Goal: Book appointment/travel/reservation

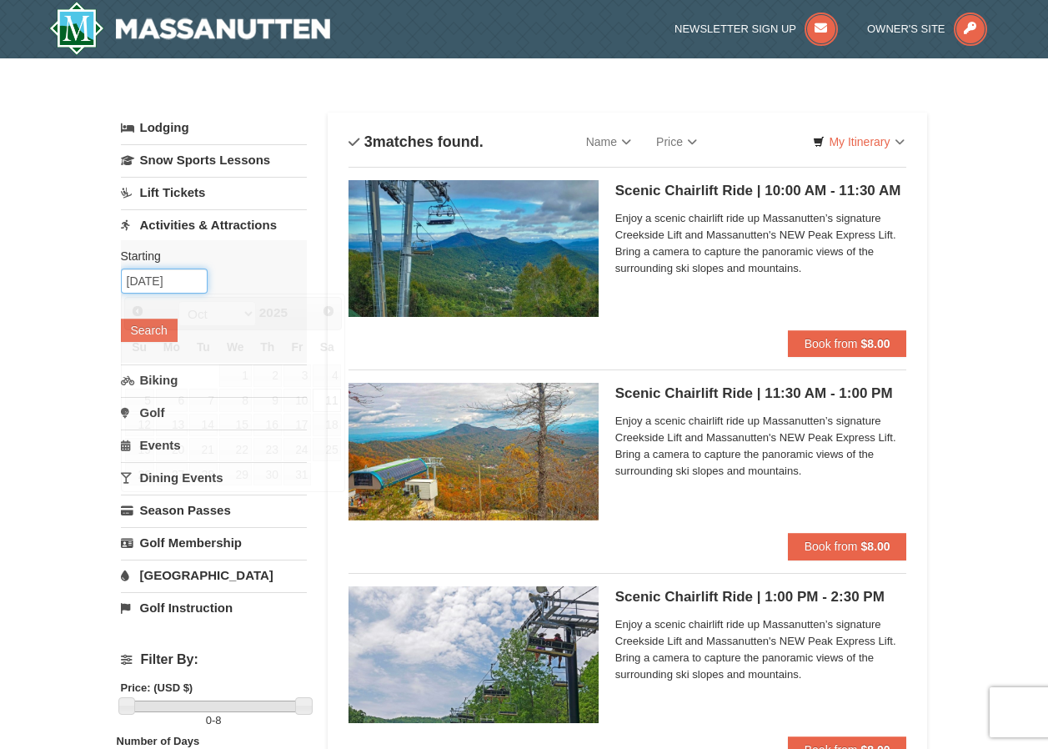
click at [193, 283] on input "[DATE]" at bounding box center [164, 280] width 87 height 25
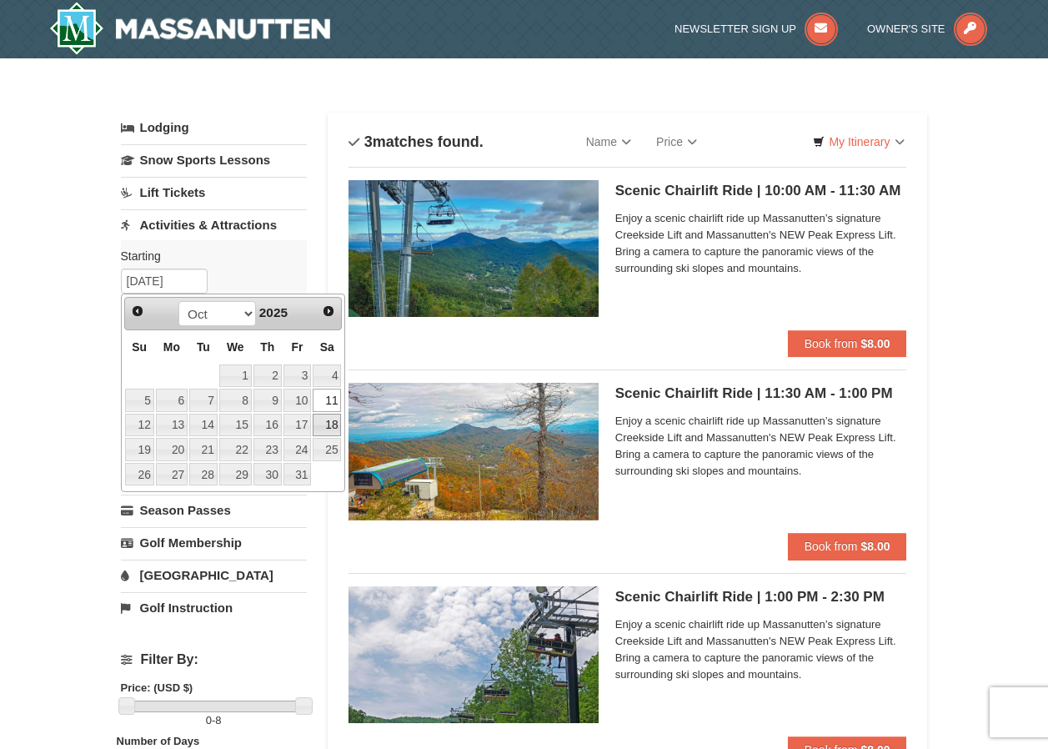
click at [326, 418] on link "18" at bounding box center [327, 425] width 28 height 23
type input "[DATE]"
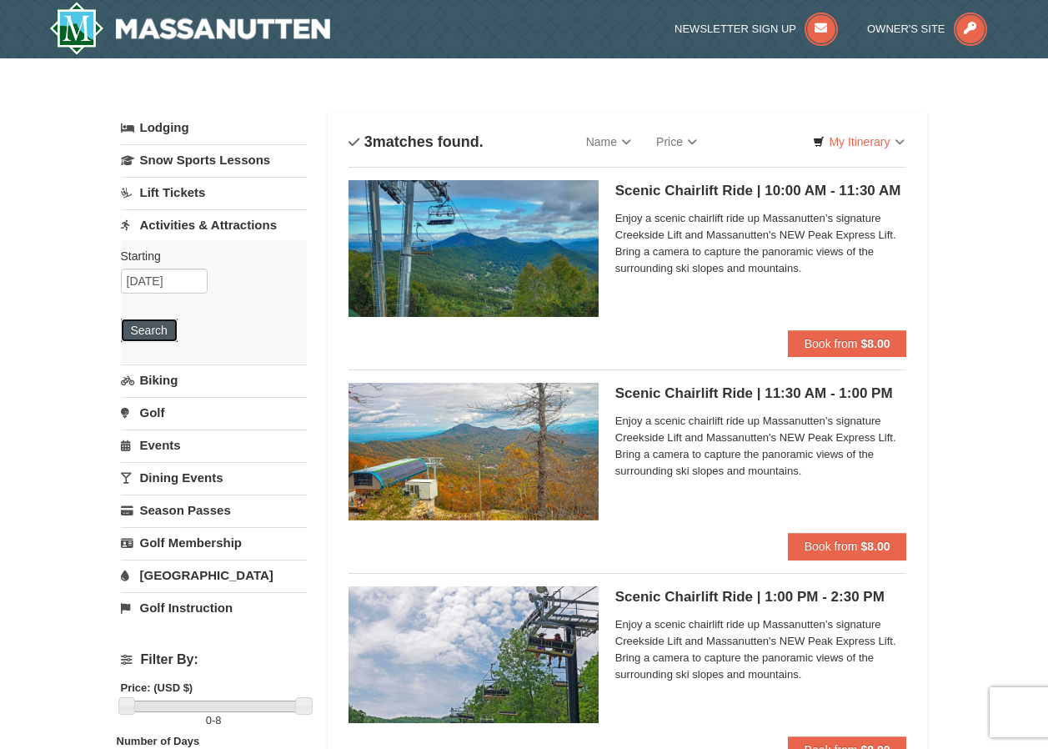
click at [158, 338] on button "Search" at bounding box center [149, 329] width 57 height 23
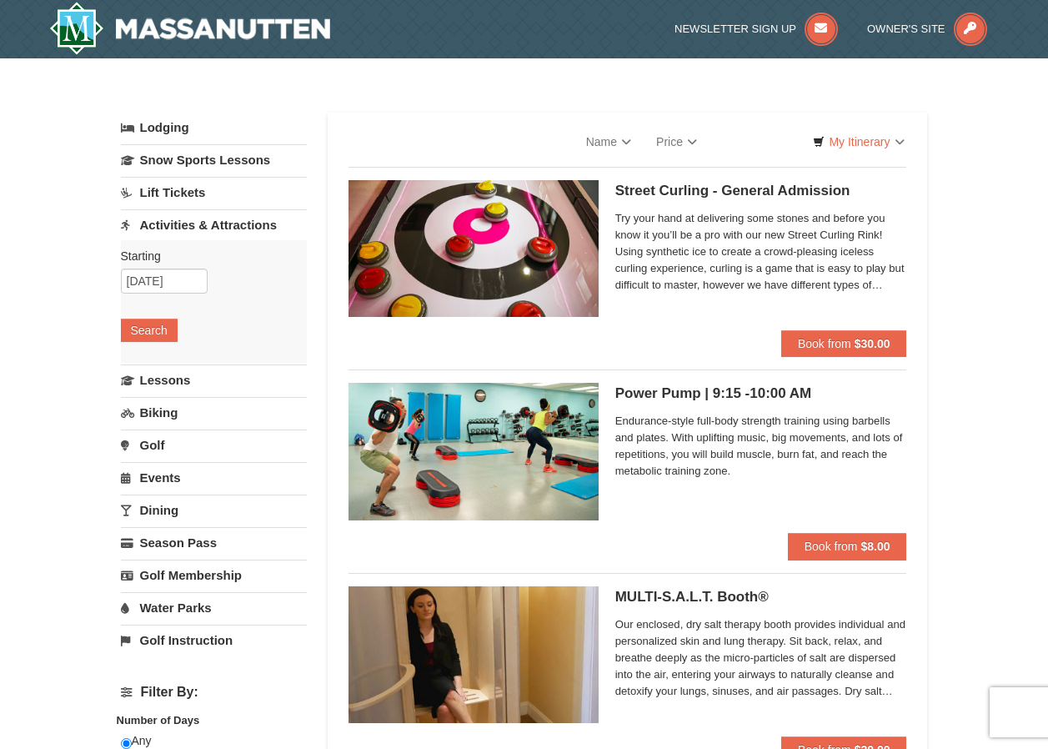
select select "9"
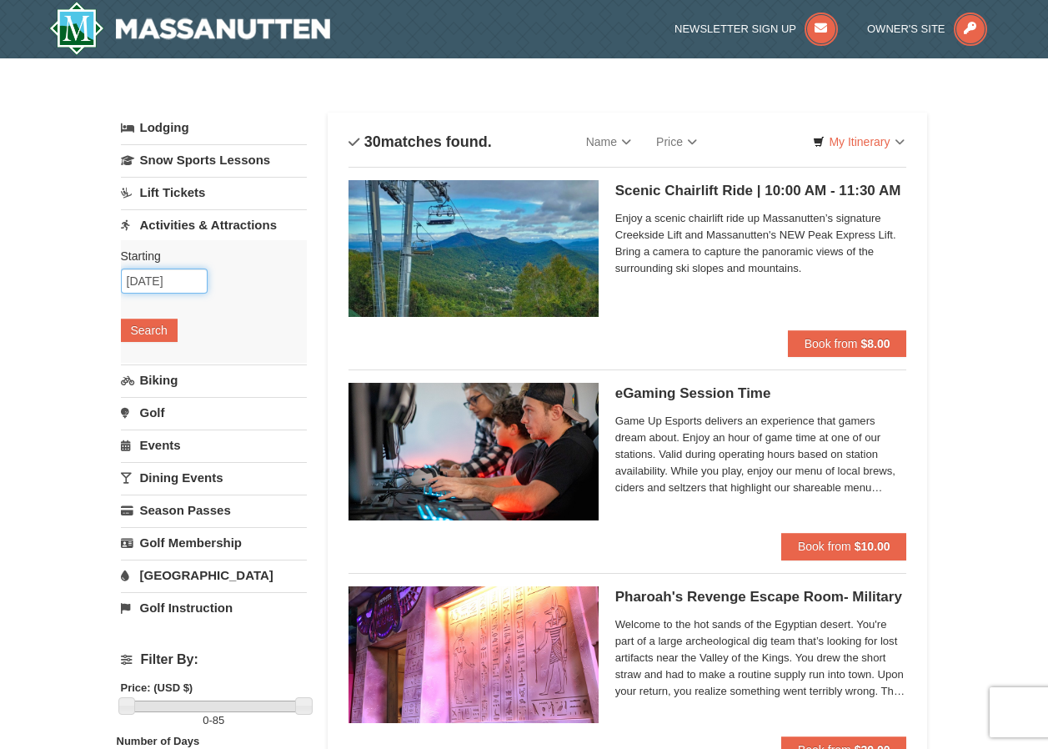
click at [190, 272] on input "[DATE]" at bounding box center [164, 280] width 87 height 25
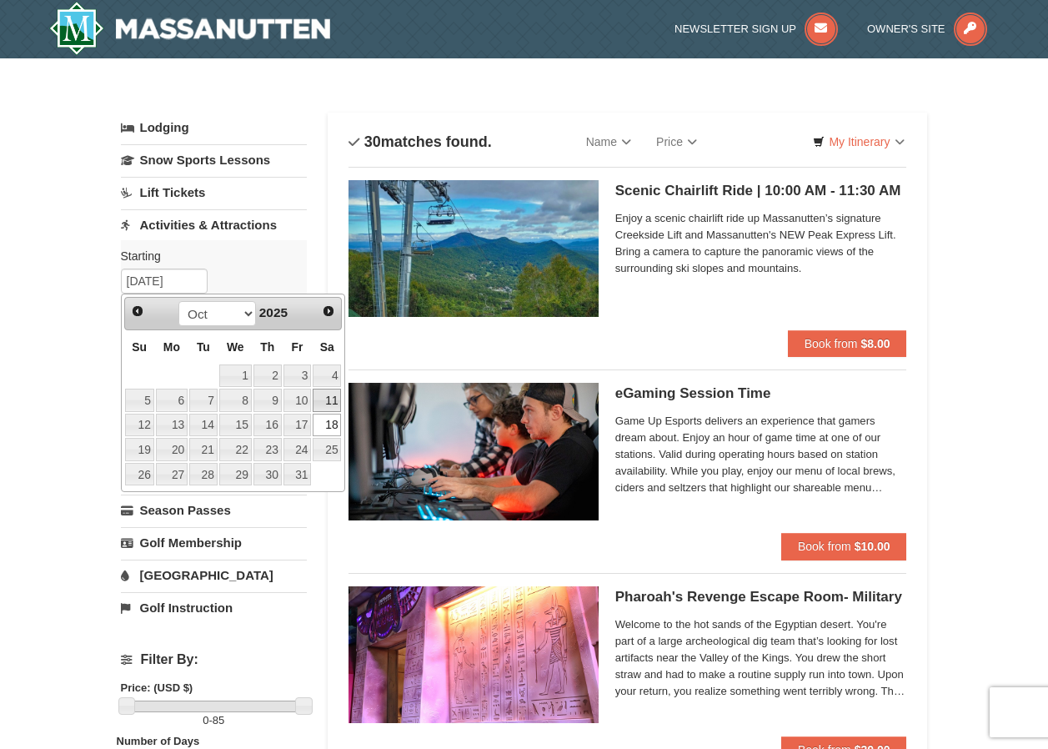
click at [326, 406] on link "11" at bounding box center [327, 400] width 28 height 23
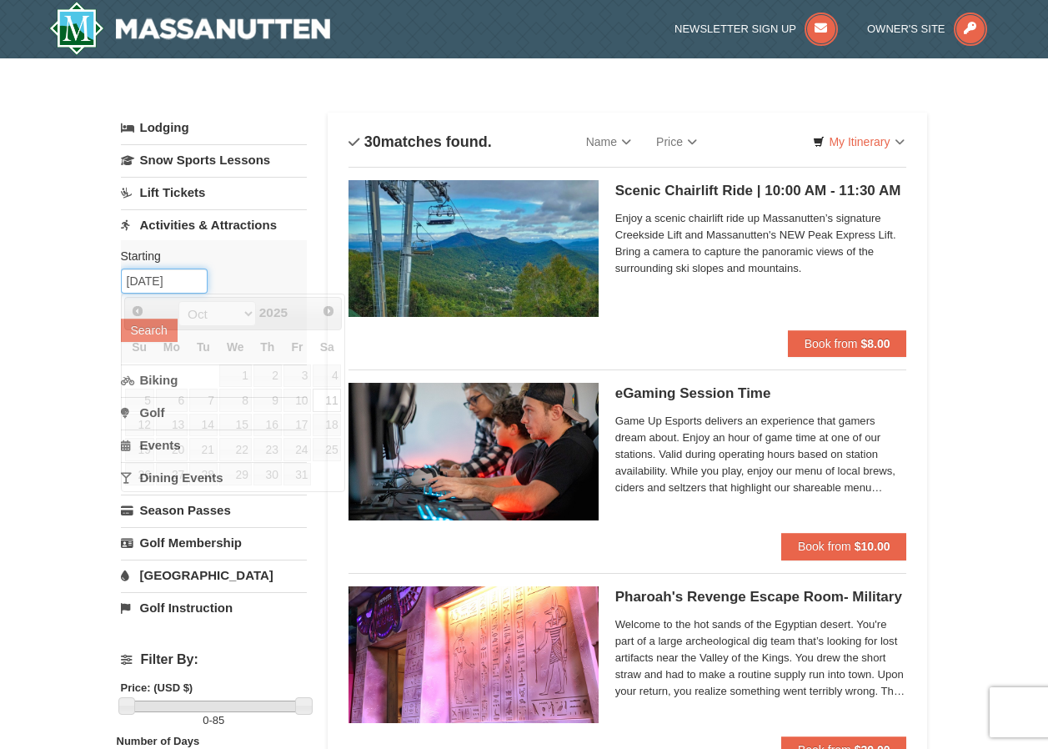
click at [191, 289] on input "[DATE]" at bounding box center [164, 280] width 87 height 25
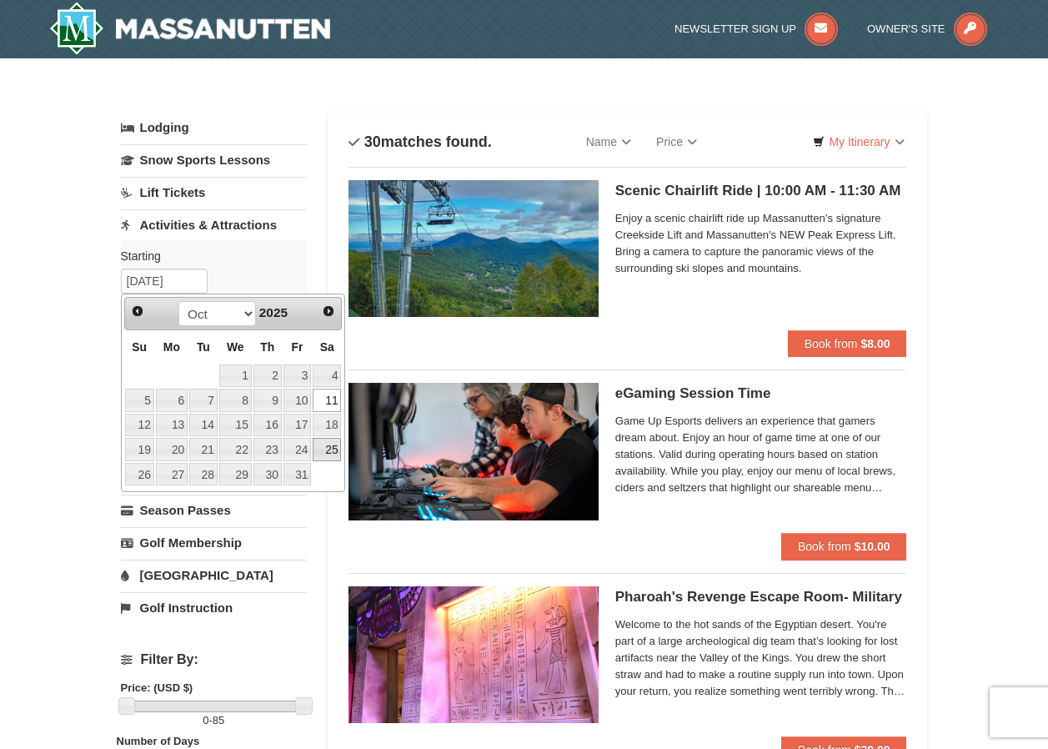
click at [324, 441] on link "25" at bounding box center [327, 449] width 28 height 23
type input "10/25/2025"
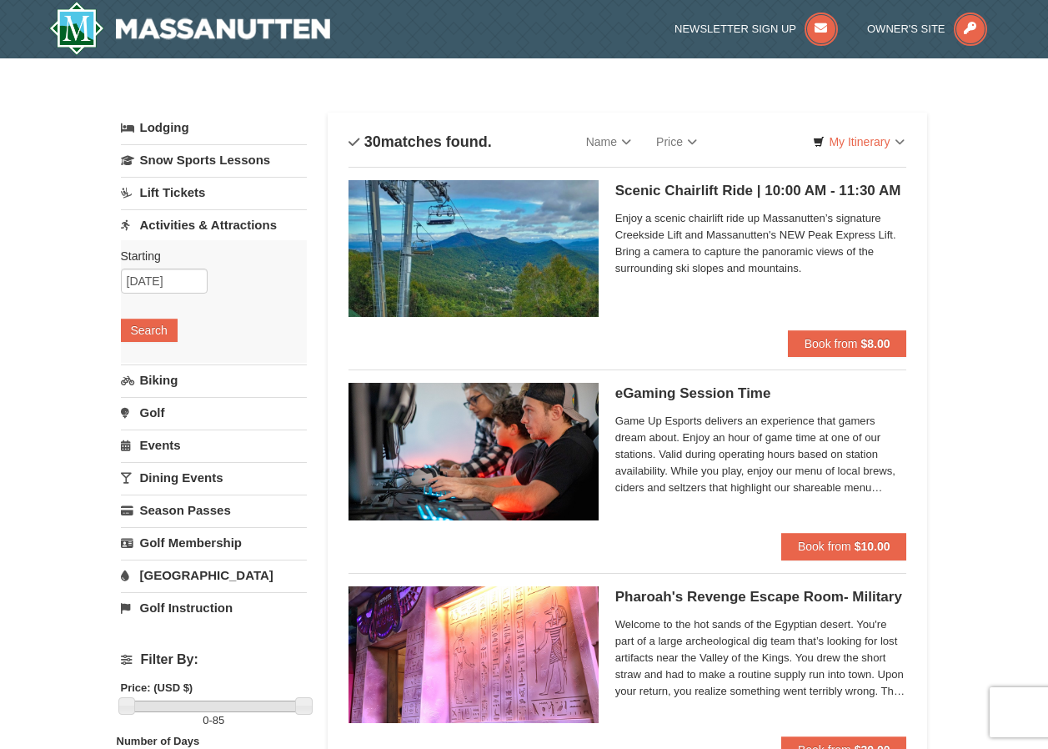
click at [168, 346] on div "Starting Please format dates MM/DD/YYYY Please format dates MM/DD/YYYY 10/25/20…" at bounding box center [214, 301] width 186 height 123
click at [166, 339] on button "Search" at bounding box center [149, 329] width 57 height 23
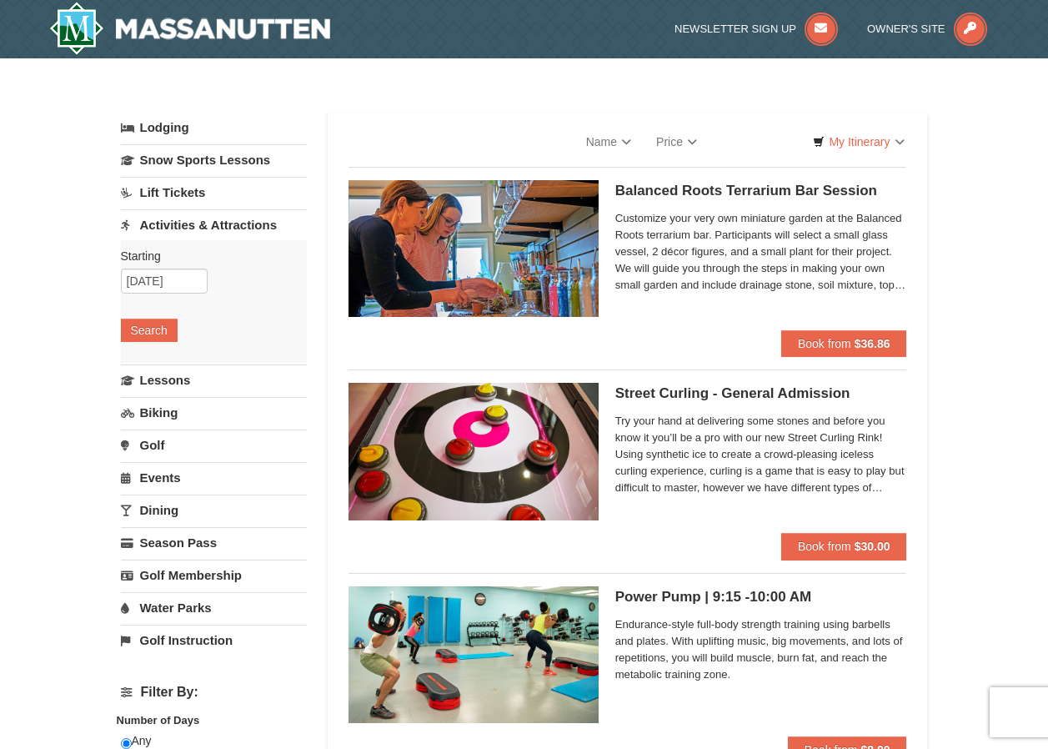
select select "9"
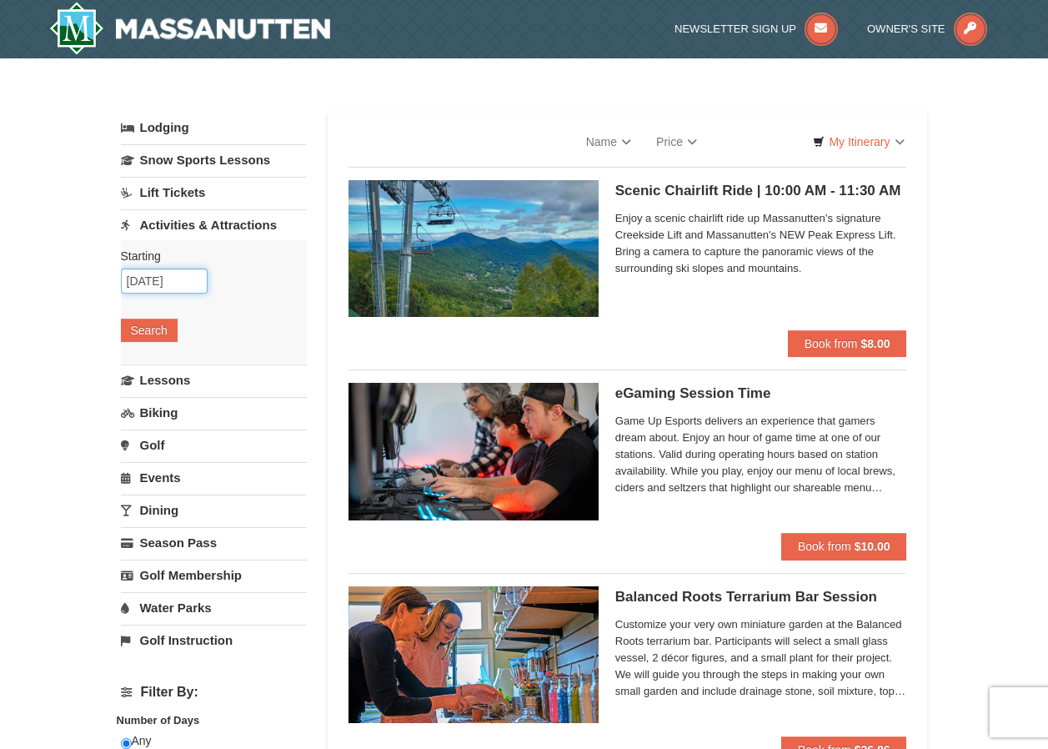
click at [199, 281] on input "10/25/2025" at bounding box center [164, 280] width 87 height 25
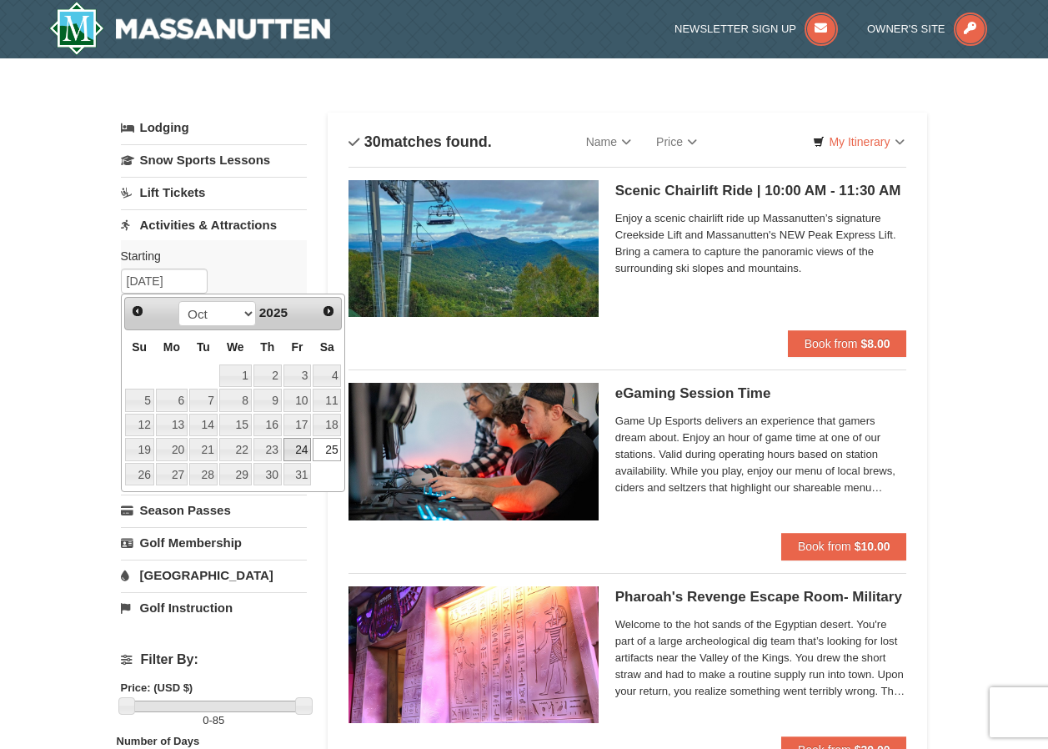
click at [296, 448] on link "24" at bounding box center [297, 449] width 28 height 23
type input "10/24/2025"
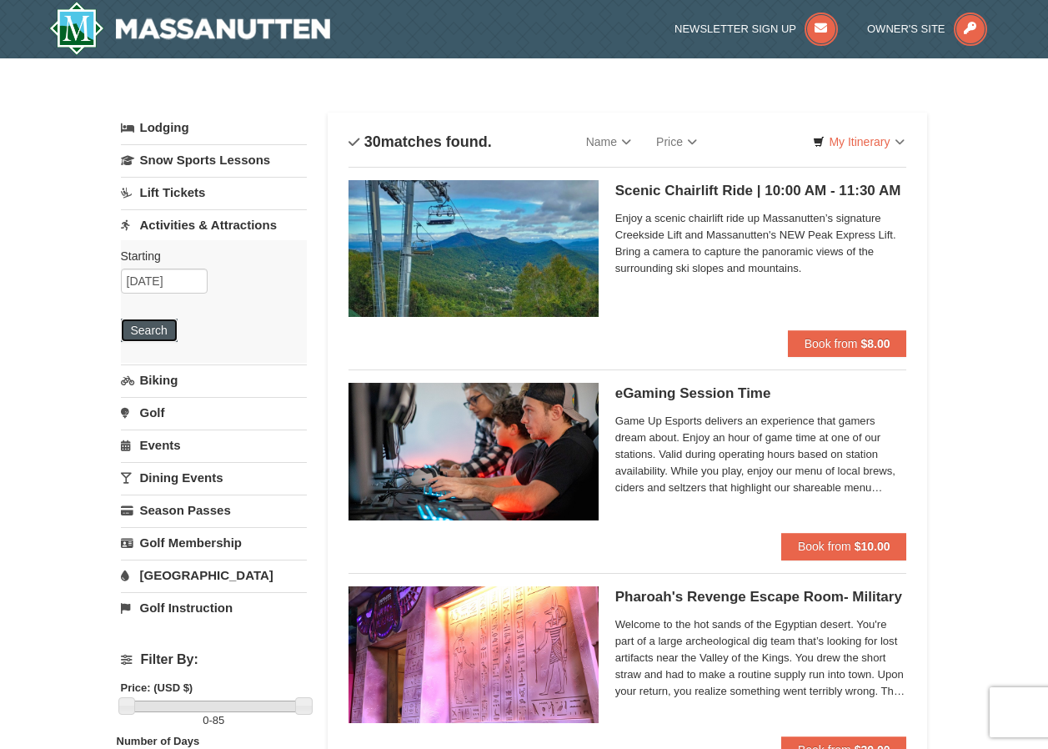
click at [152, 329] on button "Search" at bounding box center [149, 329] width 57 height 23
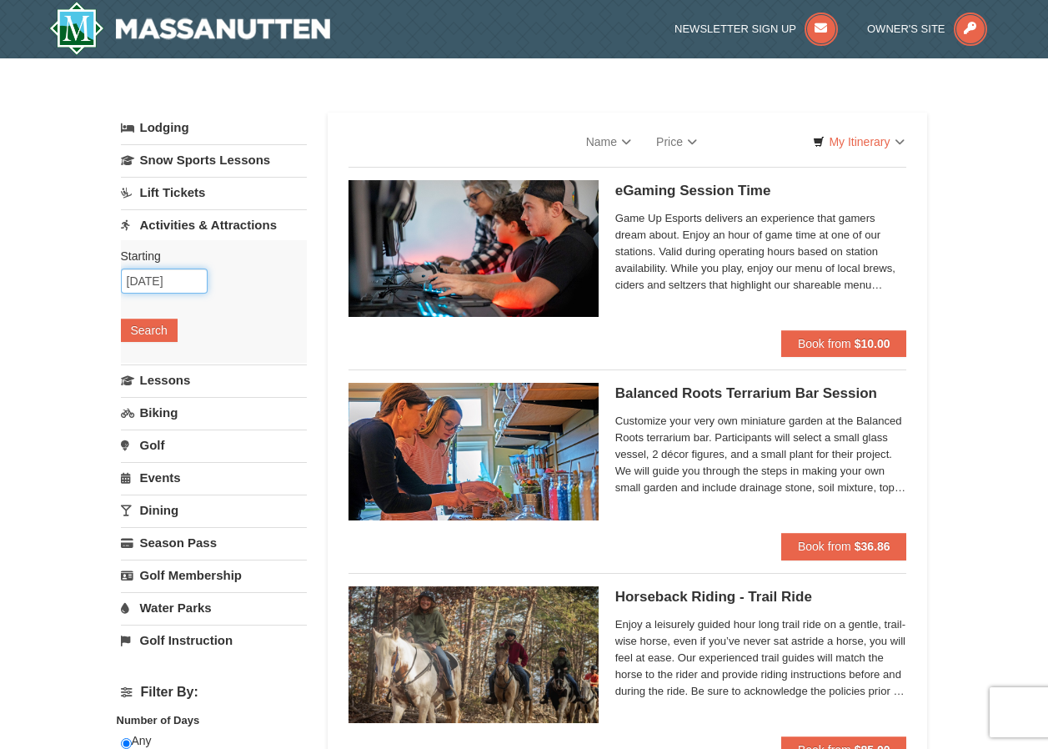
click at [191, 278] on input "10/24/2025" at bounding box center [164, 280] width 87 height 25
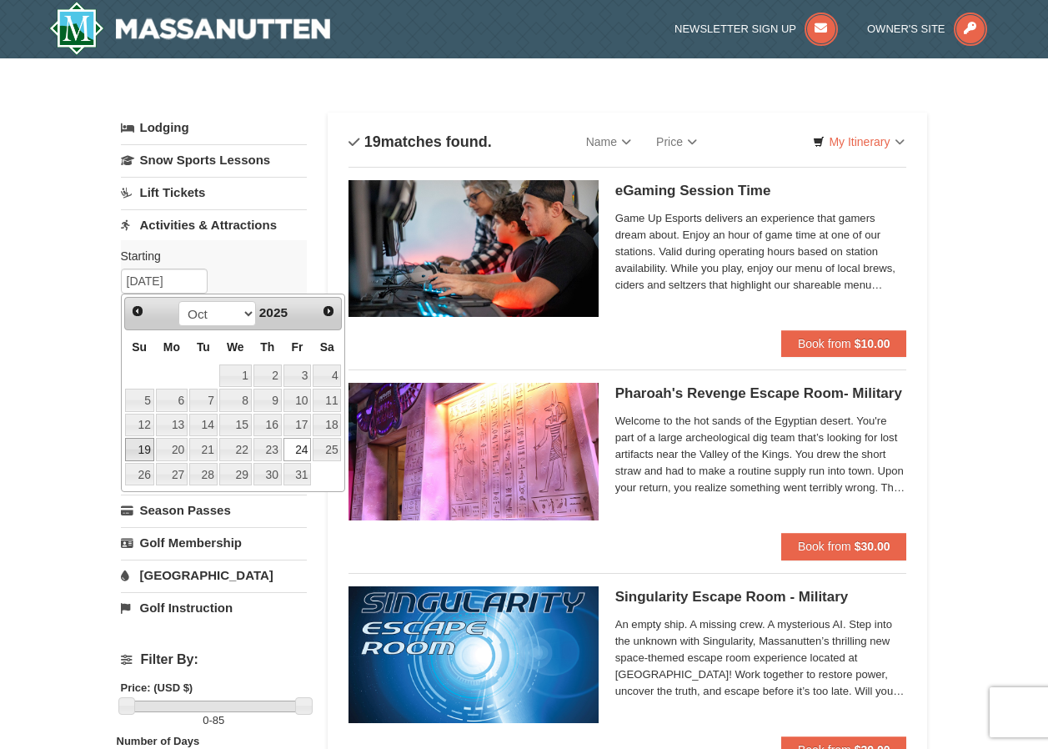
click at [148, 454] on link "19" at bounding box center [139, 449] width 29 height 23
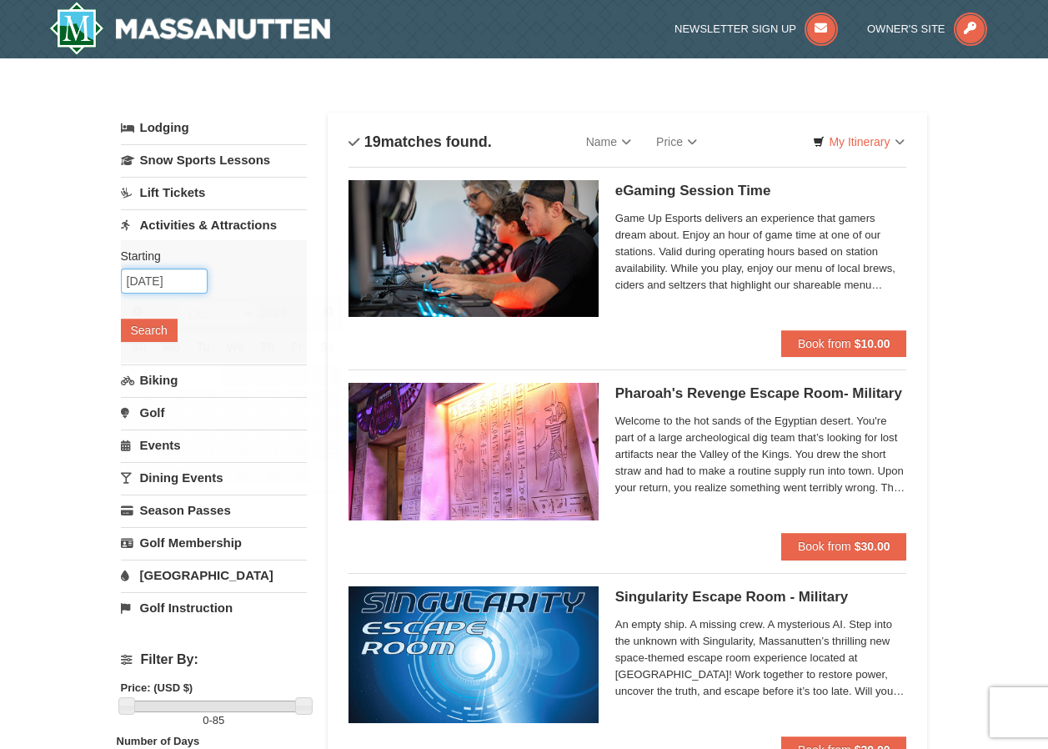
click at [184, 286] on input "10/19/2025" at bounding box center [164, 280] width 87 height 25
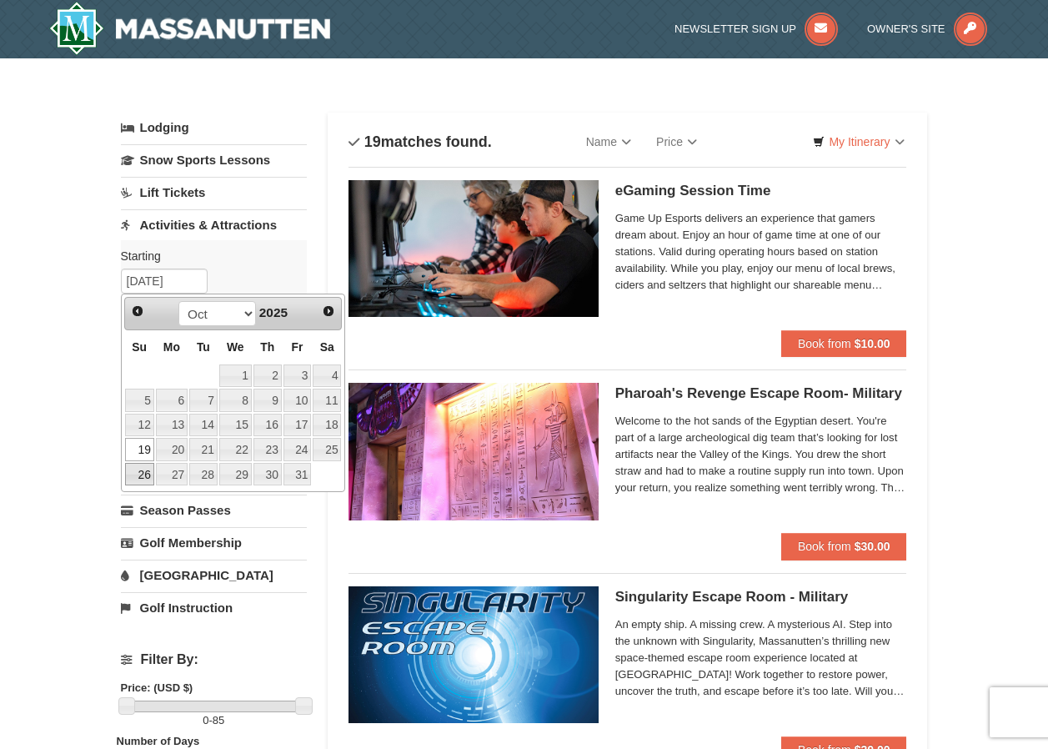
click at [142, 473] on link "26" at bounding box center [139, 474] width 29 height 23
type input "10/26/2025"
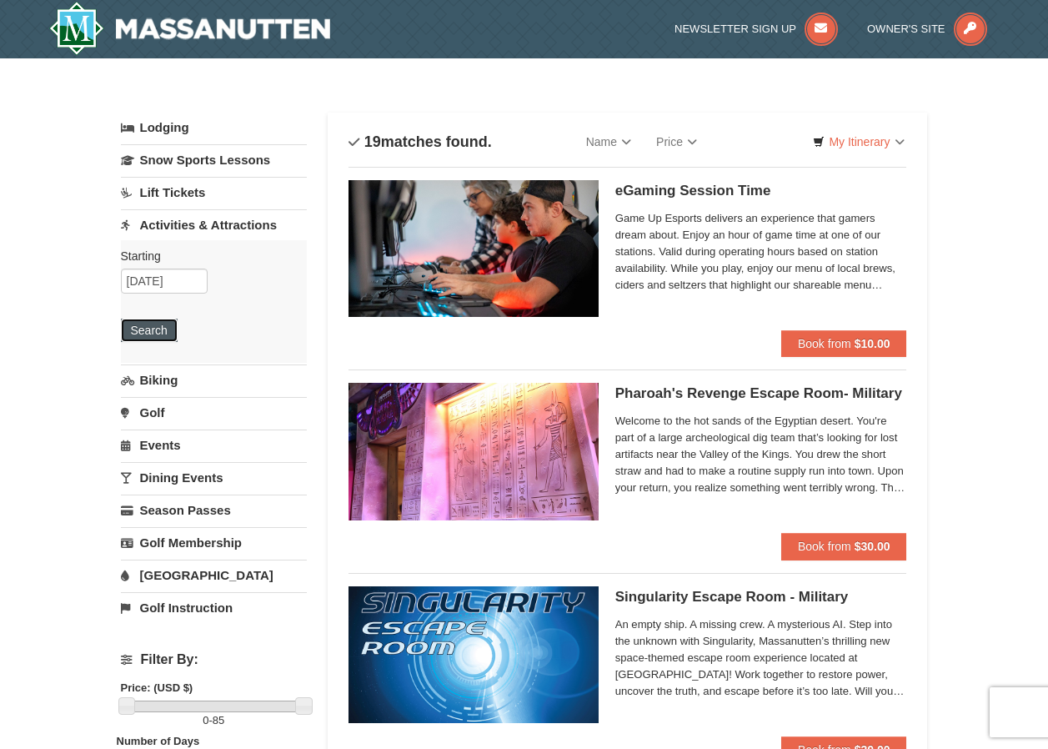
click at [153, 335] on button "Search" at bounding box center [149, 329] width 57 height 23
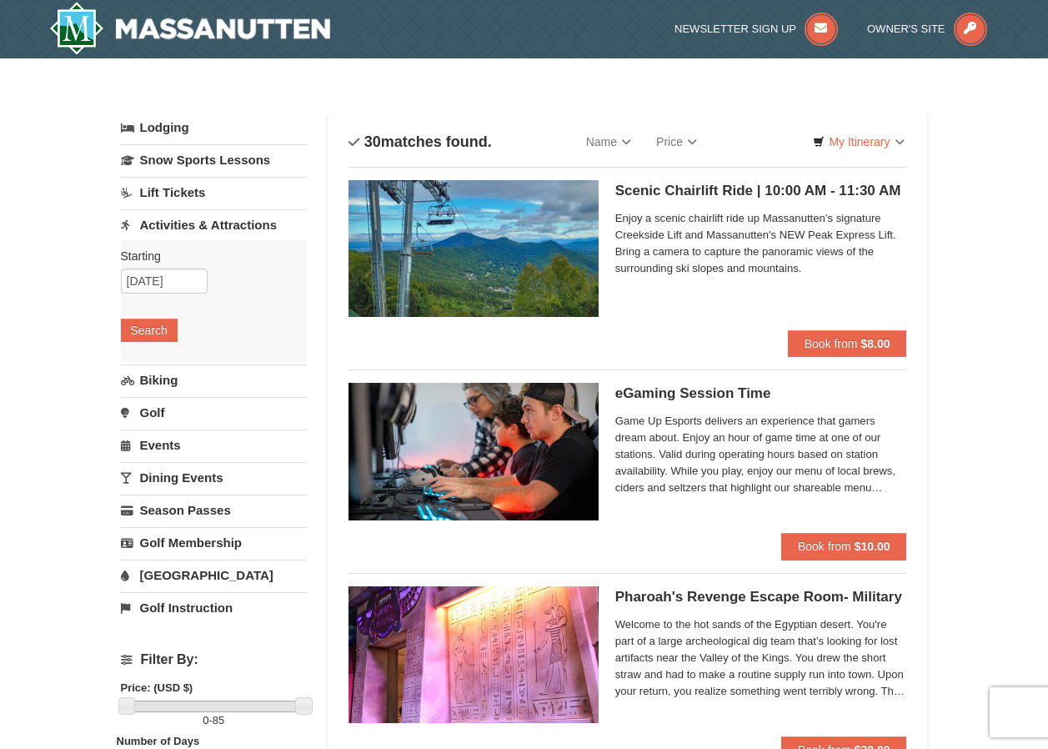
click at [598, 233] on img at bounding box center [474, 248] width 250 height 137
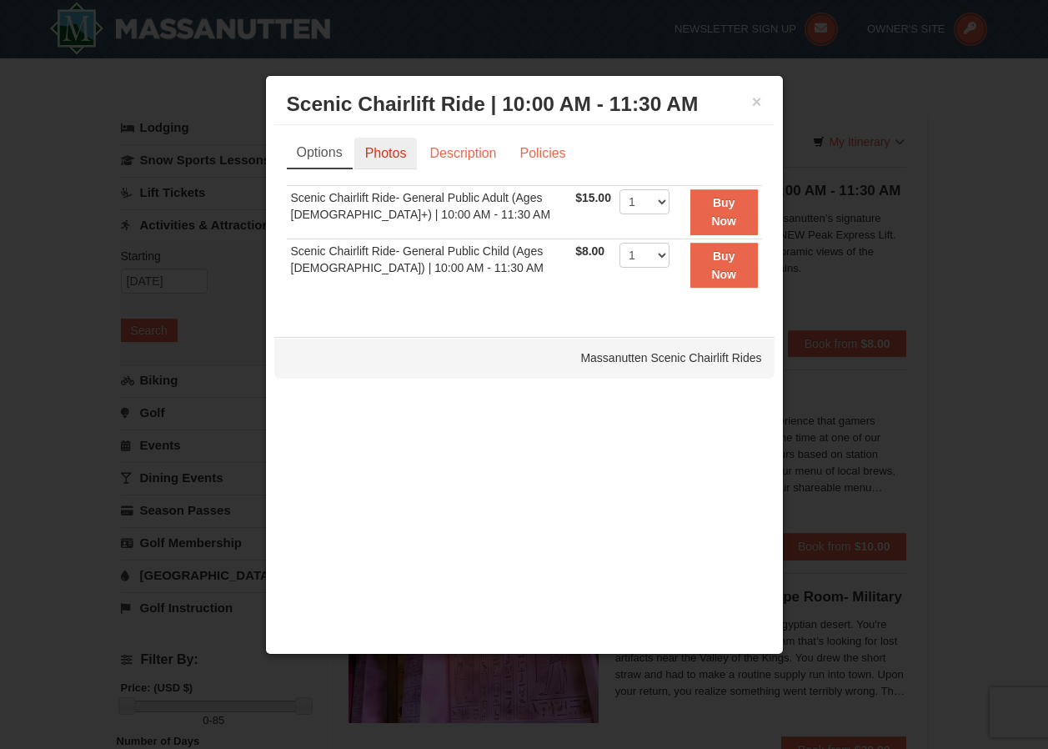
click at [409, 149] on link "Photos" at bounding box center [385, 154] width 63 height 32
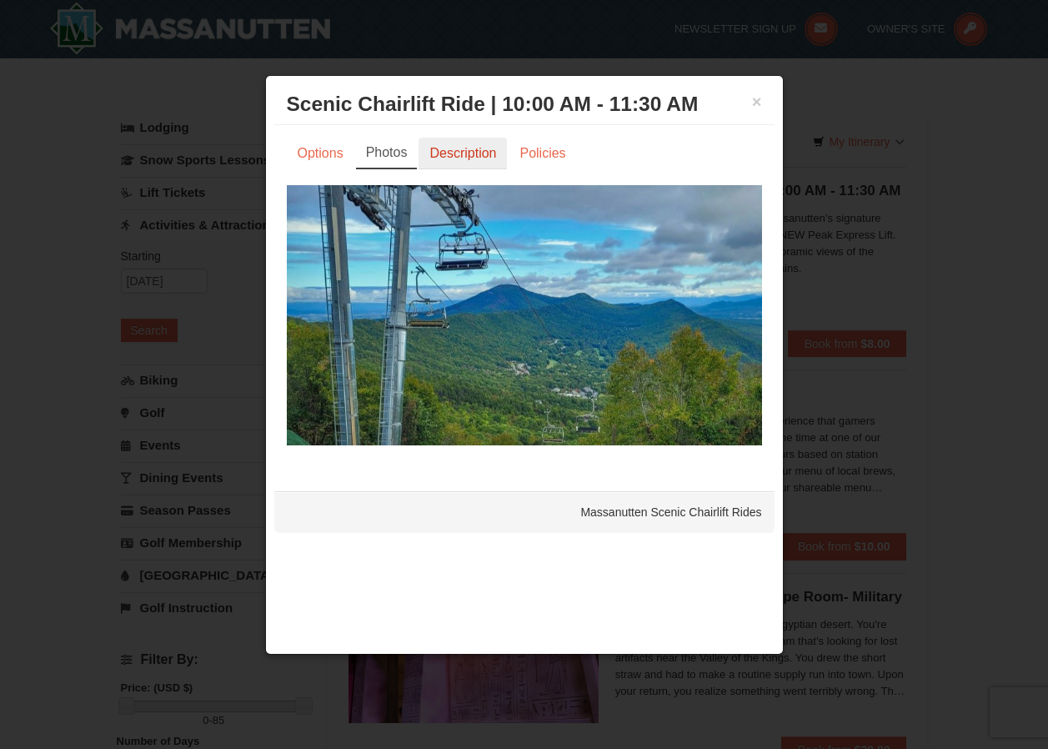
click at [462, 152] on link "Description" at bounding box center [463, 154] width 88 height 32
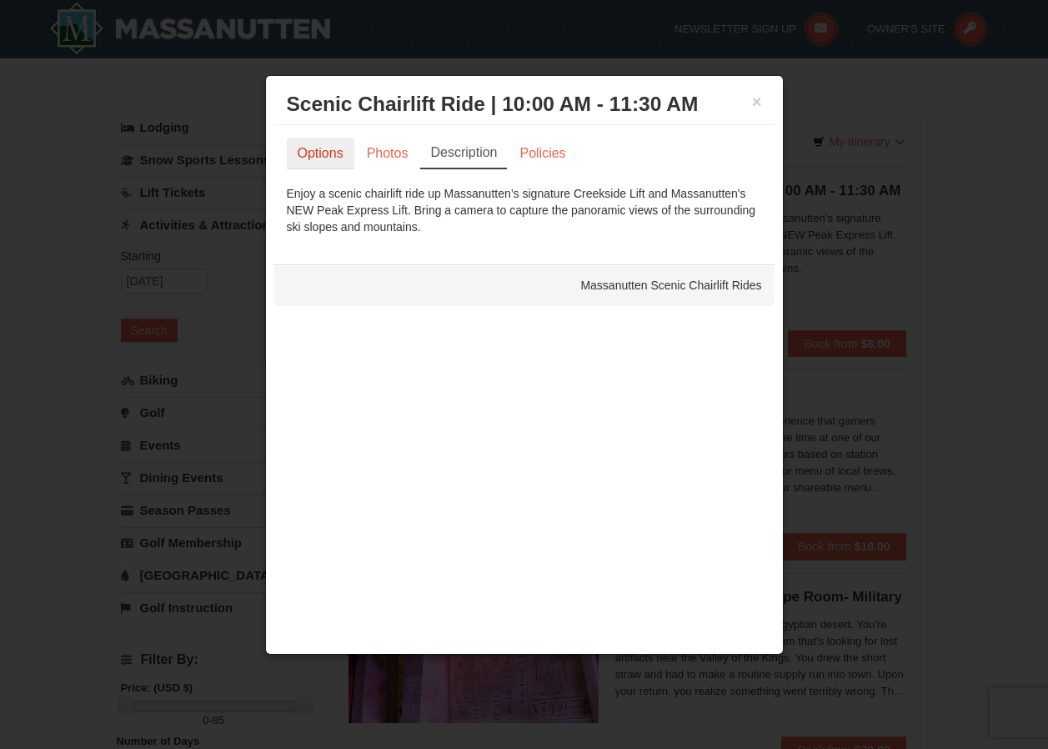
click at [340, 153] on link "Options" at bounding box center [321, 154] width 68 height 32
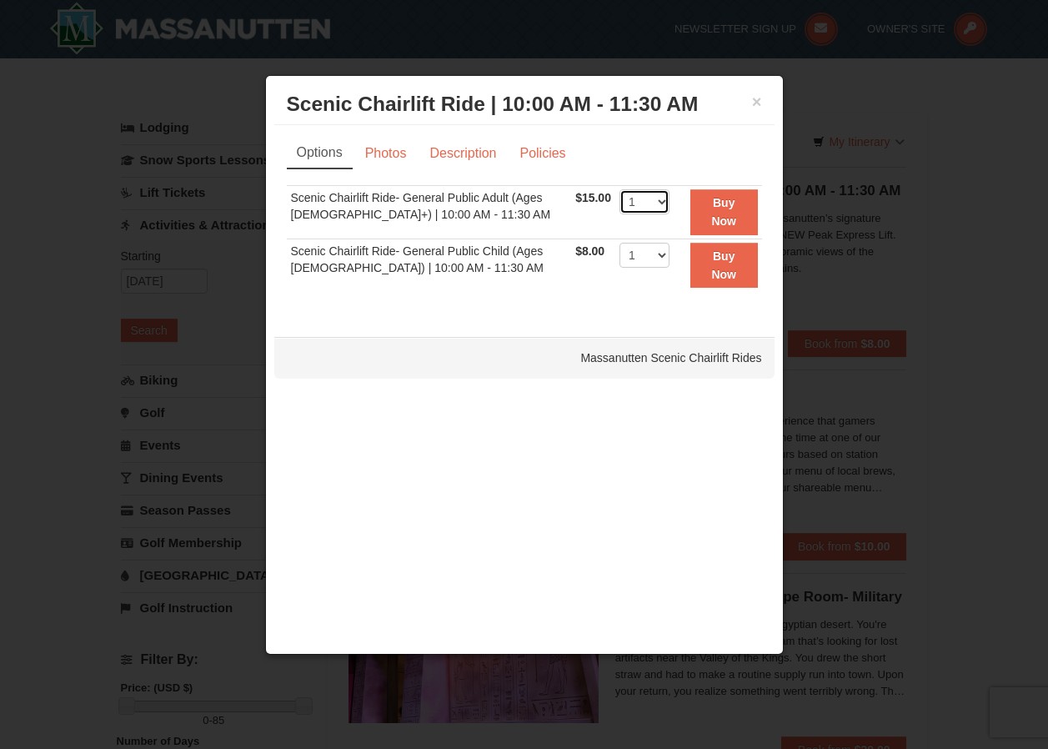
click at [645, 207] on select "1 2 3 4 5 6 7 8 9 10 11 12 13 14 15 16 17 18 19 20 21 22" at bounding box center [644, 201] width 50 height 25
select select "2"
click at [619, 189] on select "1 2 3 4 5 6 7 8 9 10 11 12 13 14 15 16 17 18 19 20 21 22" at bounding box center [644, 201] width 50 height 25
click at [365, 147] on link "Photos" at bounding box center [385, 154] width 63 height 32
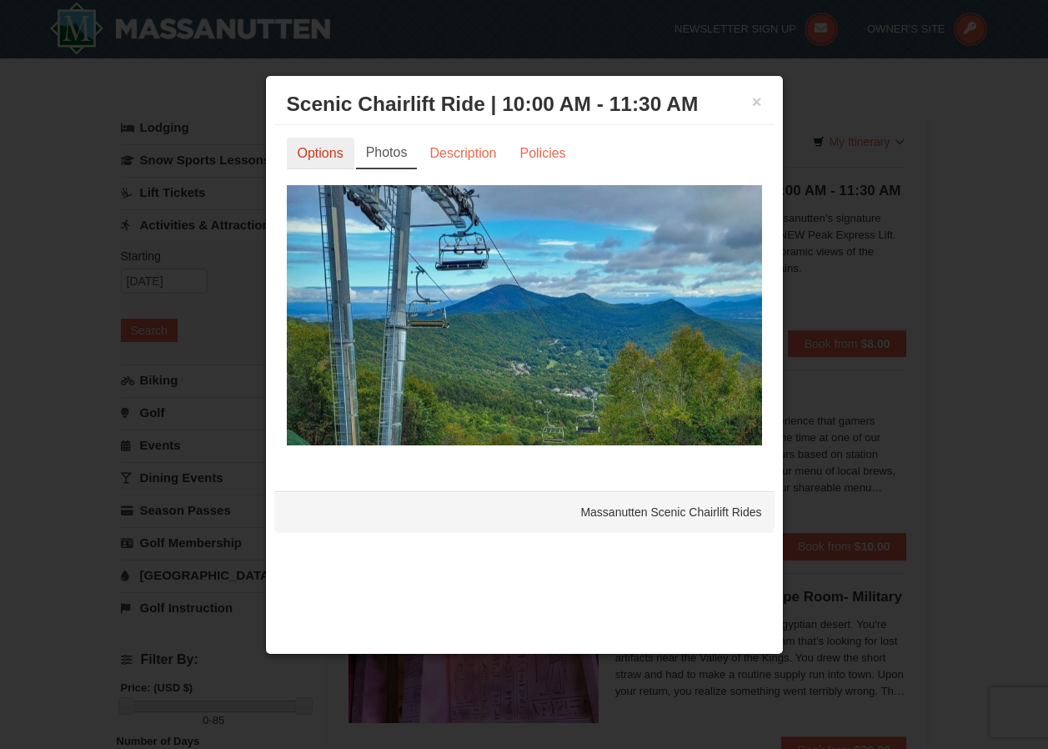
click at [320, 145] on link "Options" at bounding box center [321, 154] width 68 height 32
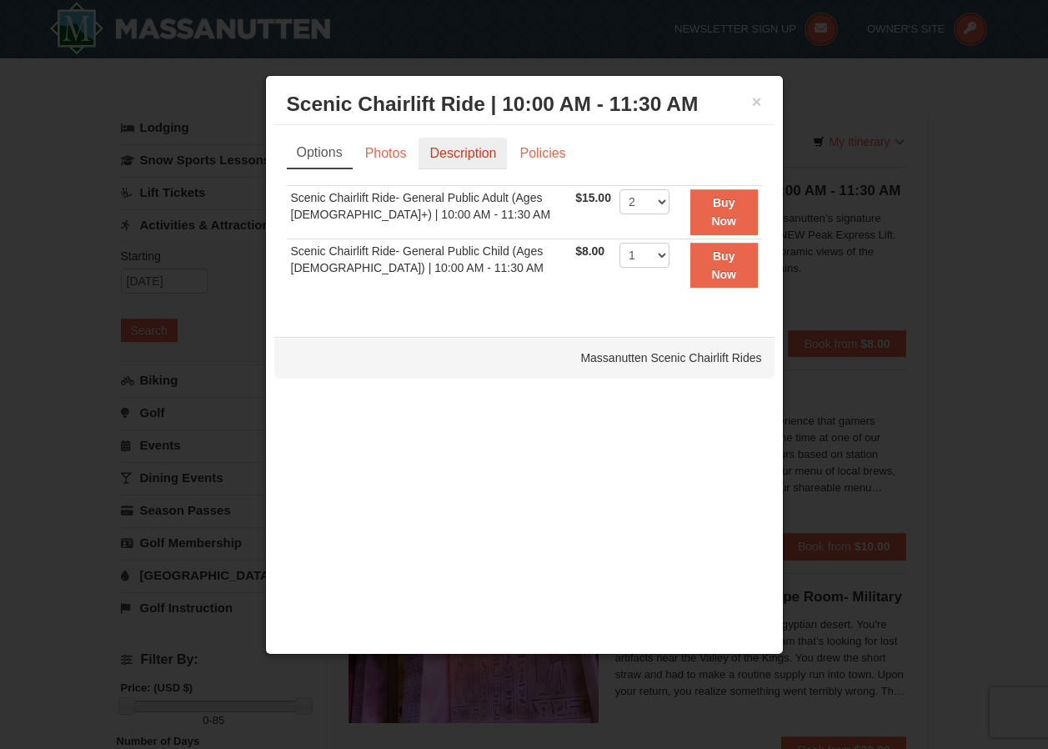
click at [459, 152] on link "Description" at bounding box center [463, 154] width 88 height 32
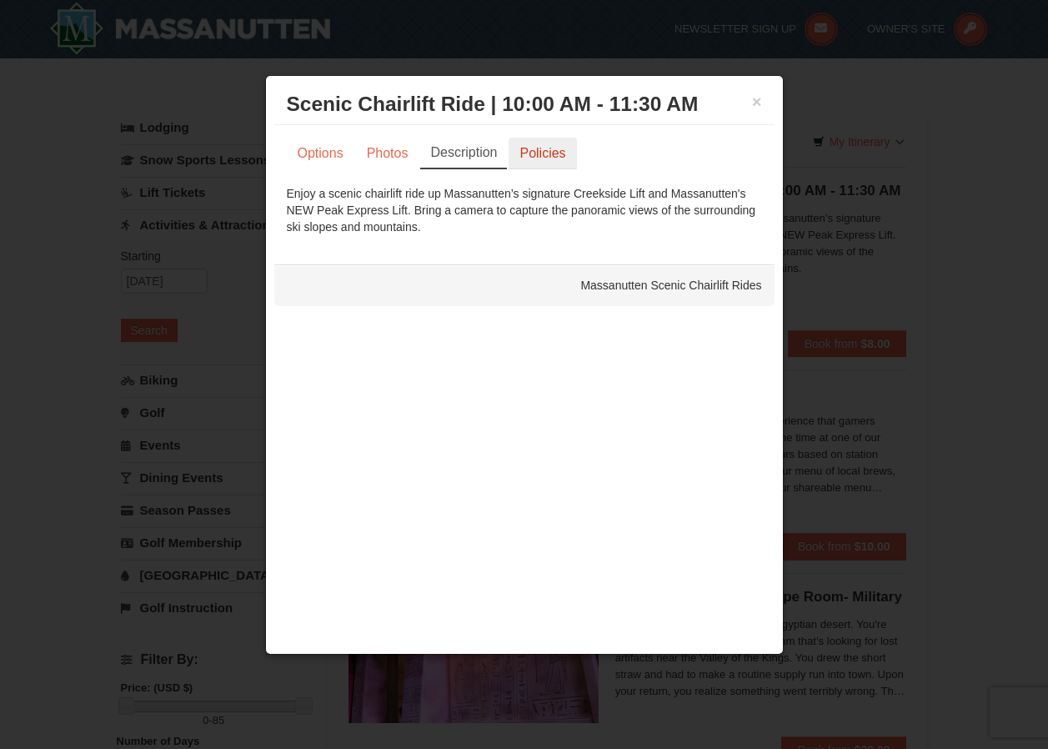
click at [532, 155] on link "Policies" at bounding box center [543, 154] width 68 height 32
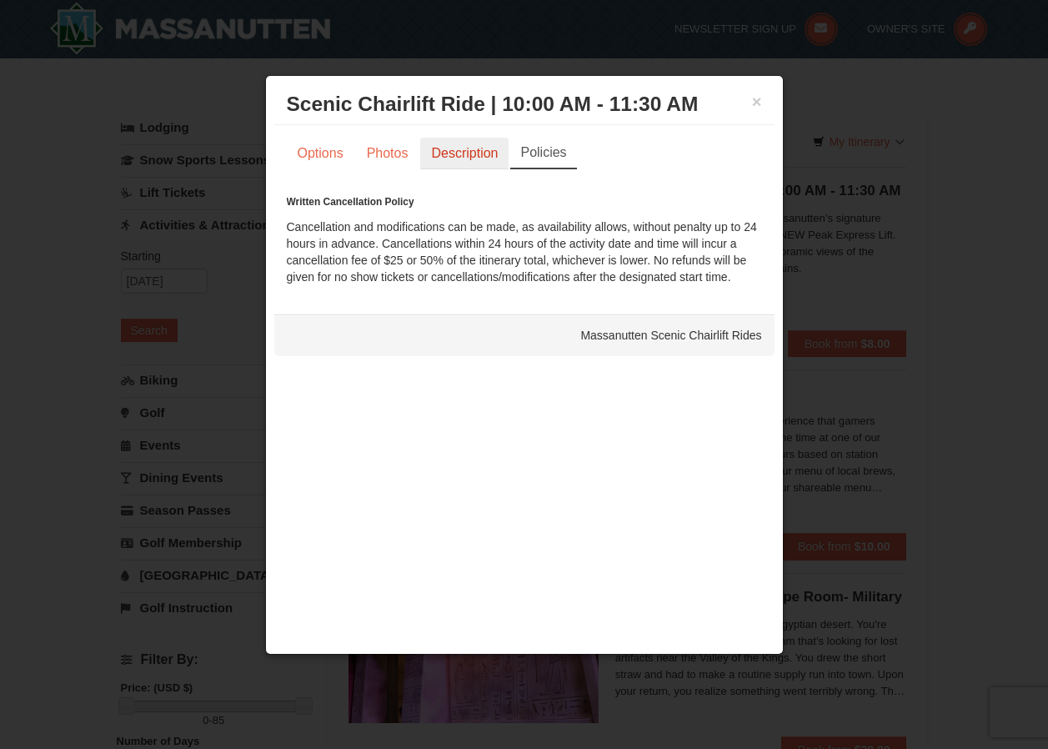
click at [434, 154] on link "Description" at bounding box center [464, 154] width 88 height 32
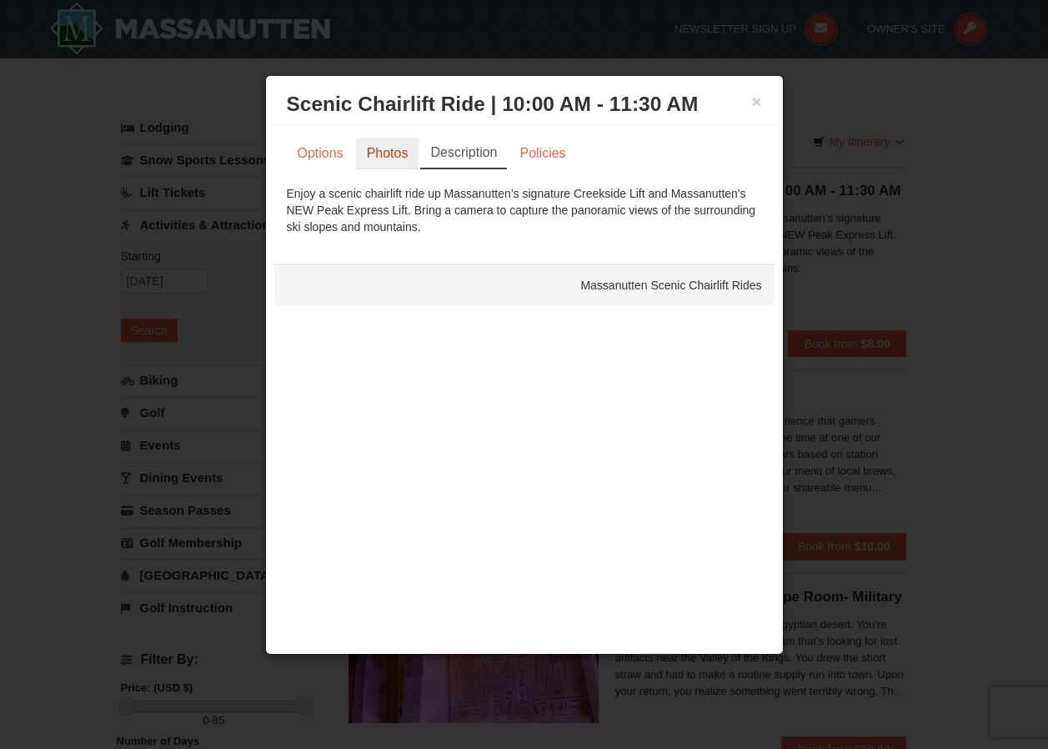
click at [373, 150] on link "Photos" at bounding box center [387, 154] width 63 height 32
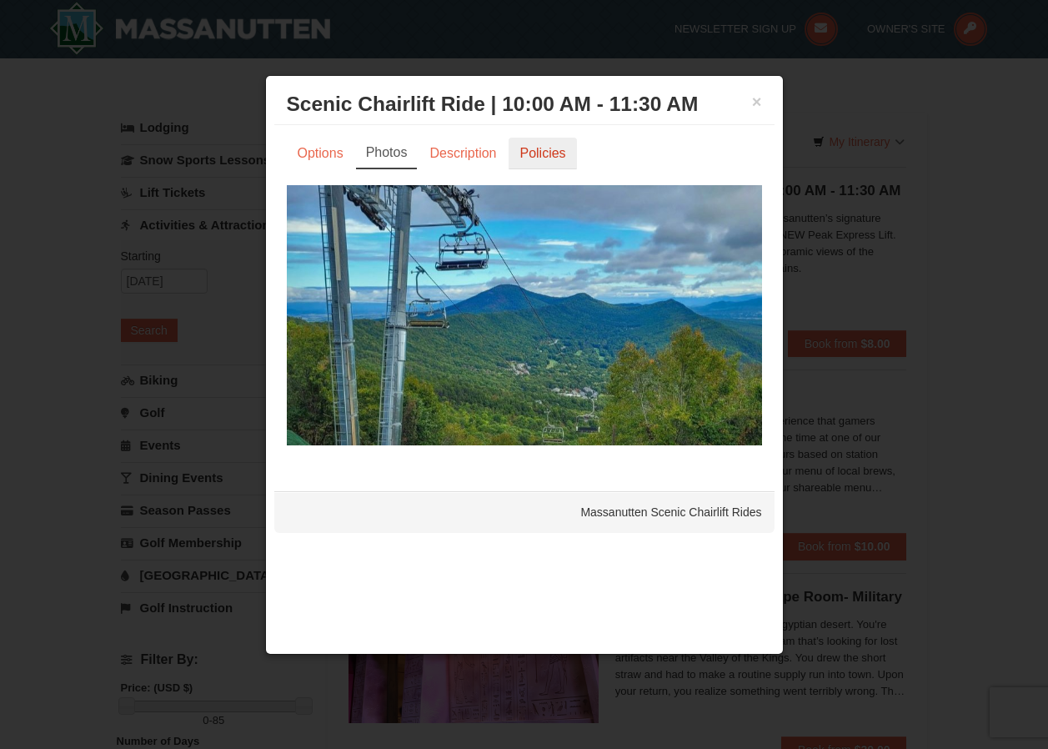
click at [518, 153] on link "Policies" at bounding box center [543, 154] width 68 height 32
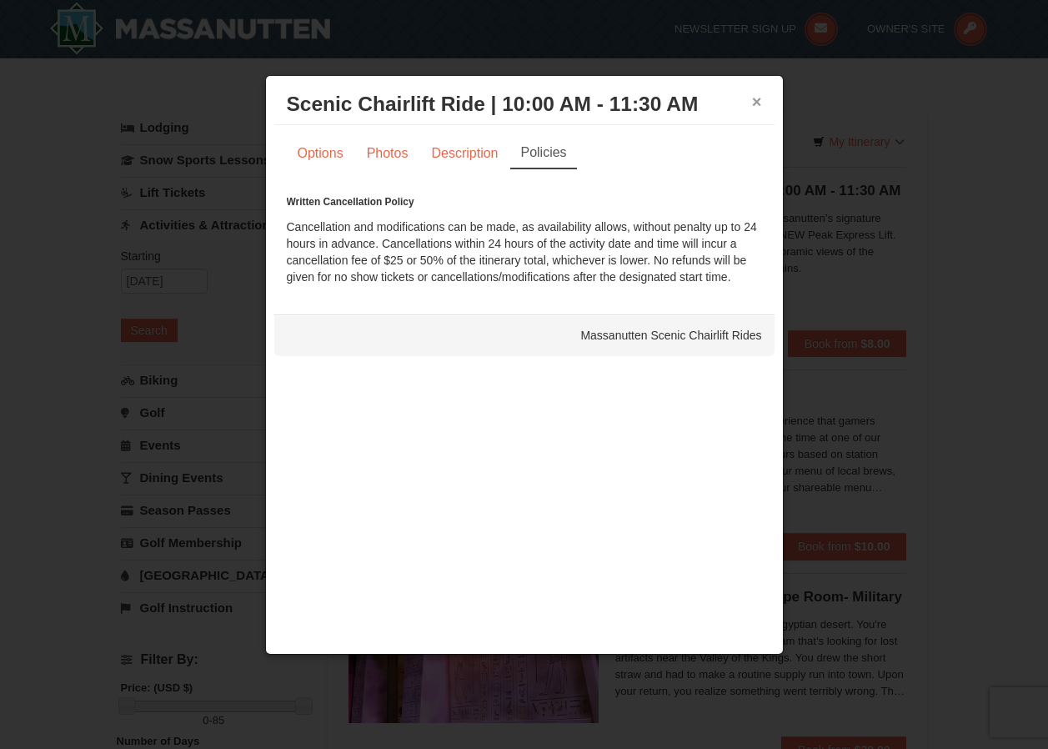
click at [757, 101] on button "×" at bounding box center [757, 101] width 10 height 17
